Goal: Book appointment/travel/reservation

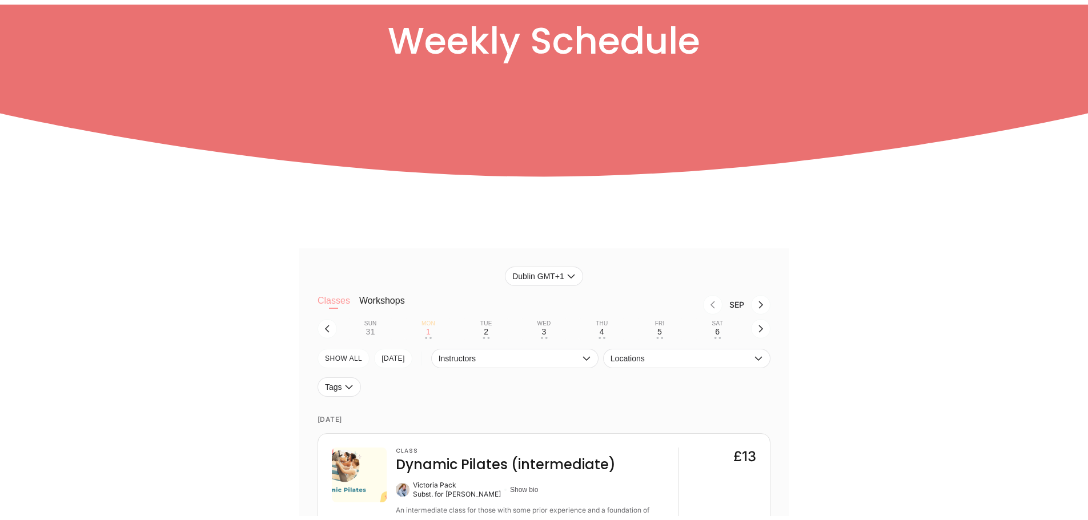
scroll to position [228, 0]
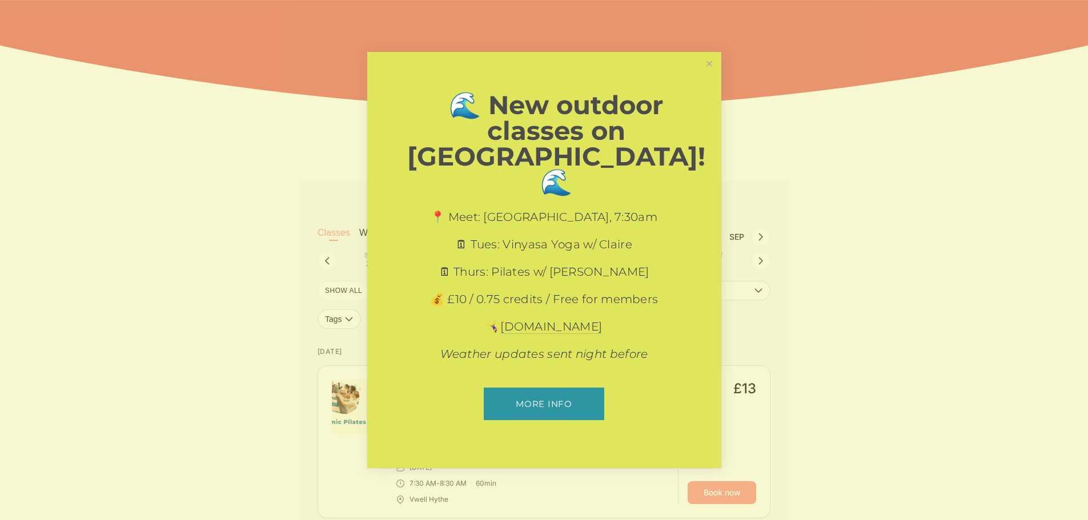
click at [525, 388] on link "More info" at bounding box center [544, 404] width 120 height 33
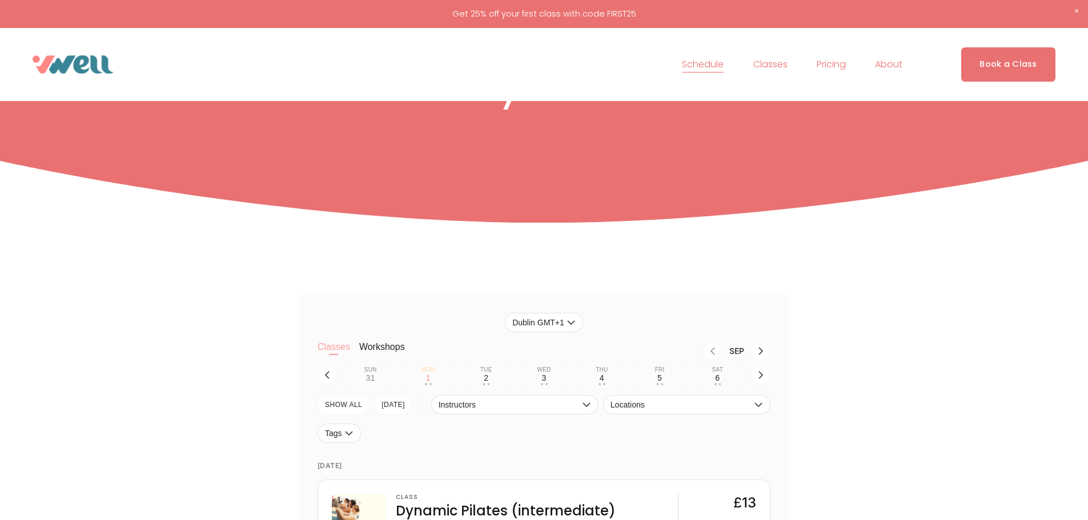
scroll to position [171, 0]
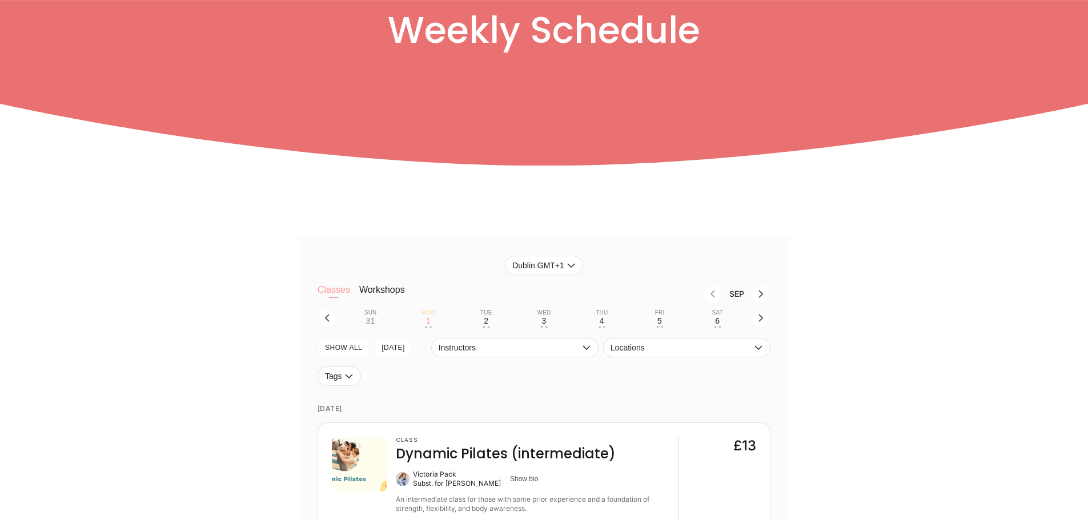
click at [760, 321] on icon "button" at bounding box center [760, 318] width 9 height 9
click at [762, 321] on icon "button" at bounding box center [760, 318] width 9 height 9
click at [657, 323] on div "19" at bounding box center [659, 320] width 9 height 9
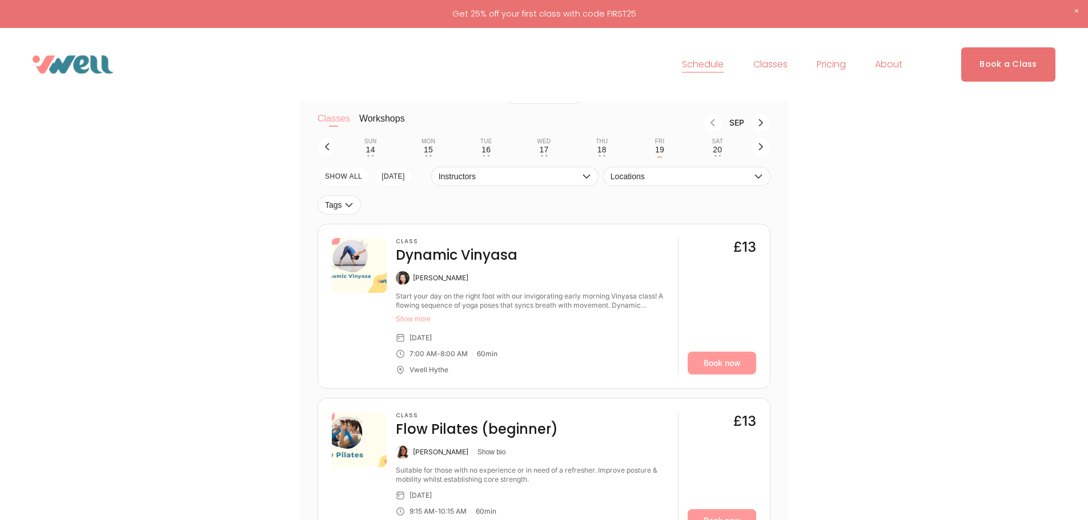
scroll to position [286, 0]
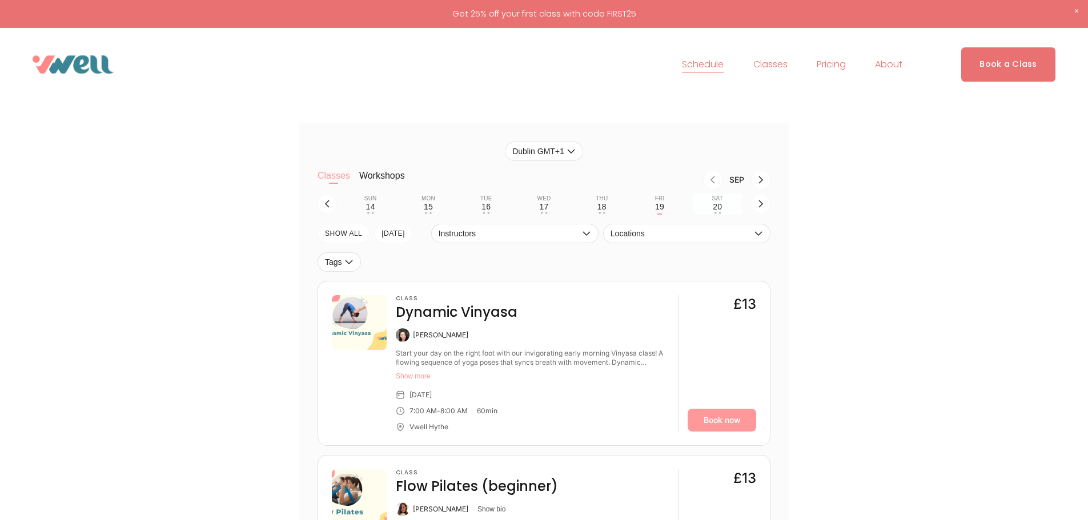
click at [721, 206] on div "20" at bounding box center [717, 206] width 9 height 9
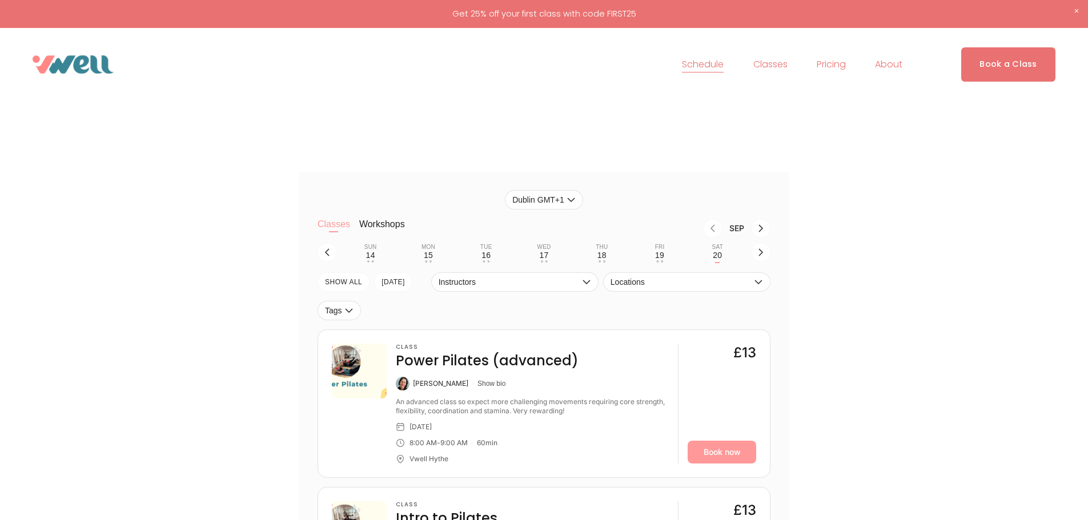
scroll to position [228, 0]
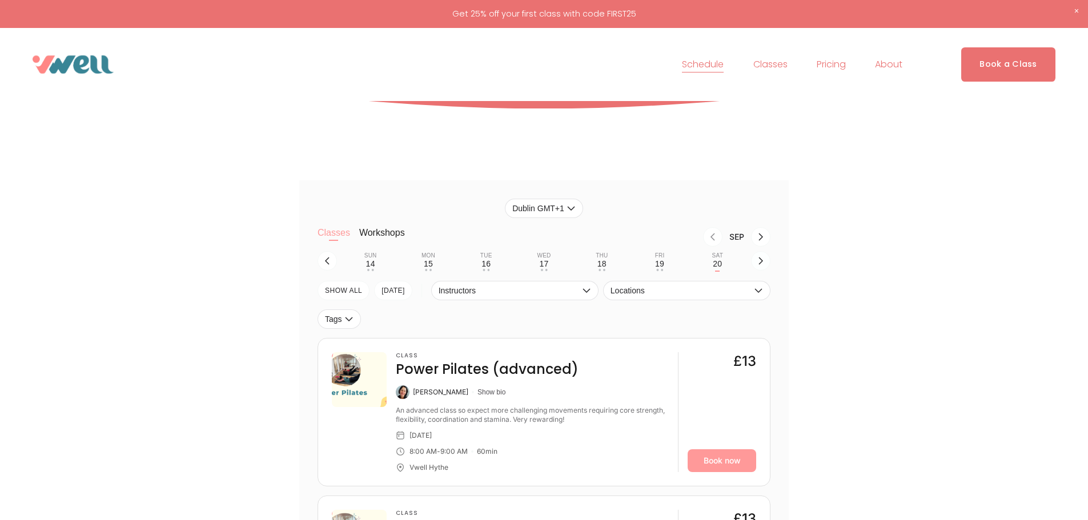
click at [759, 265] on icon "button" at bounding box center [760, 261] width 5 height 7
click at [372, 263] on div "21" at bounding box center [370, 263] width 9 height 9
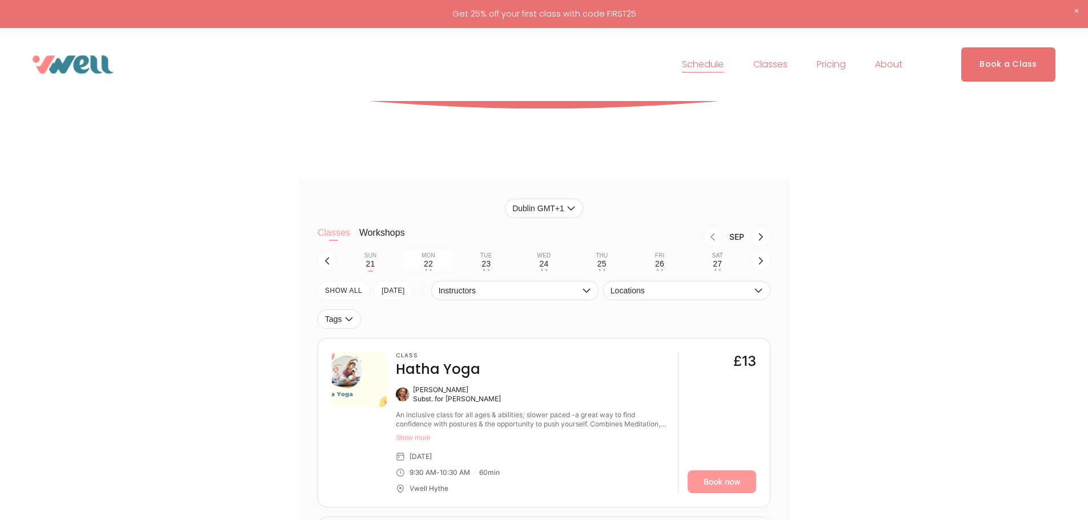
click at [427, 259] on div "Mon" at bounding box center [428, 255] width 14 height 7
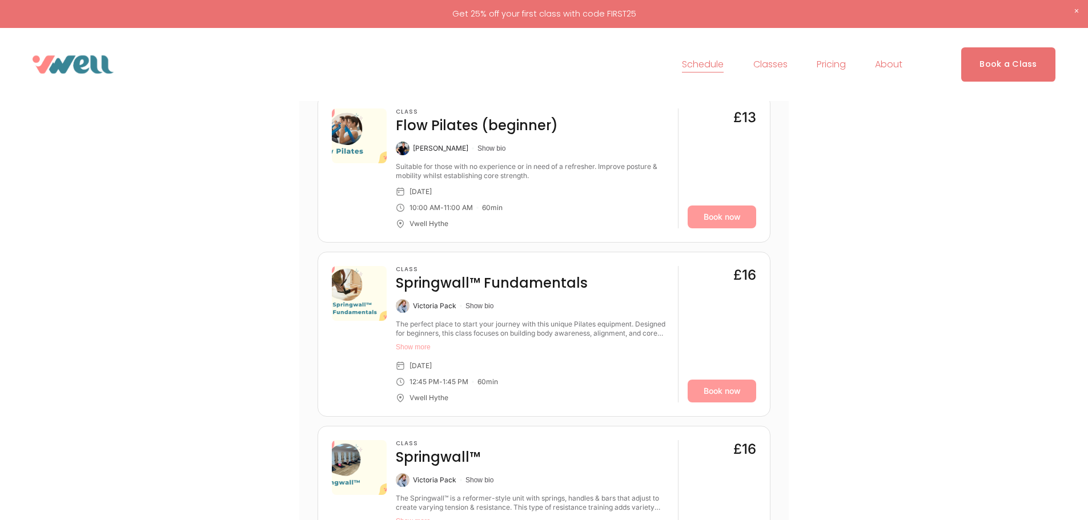
scroll to position [800, 0]
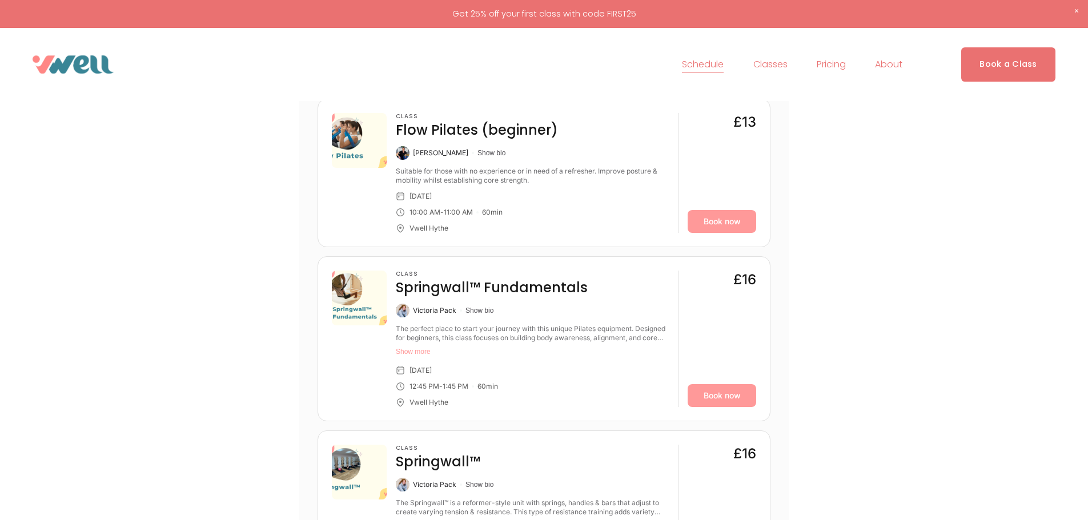
click at [824, 61] on link "Pricing" at bounding box center [831, 64] width 29 height 18
